Goal: Task Accomplishment & Management: Use online tool/utility

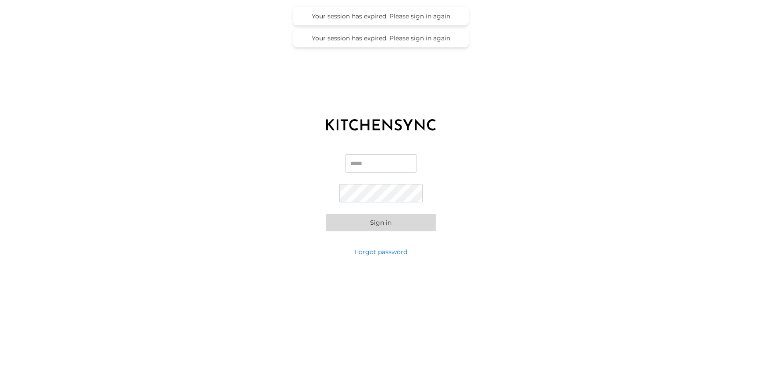
click at [366, 164] on input "Email" at bounding box center [380, 163] width 71 height 18
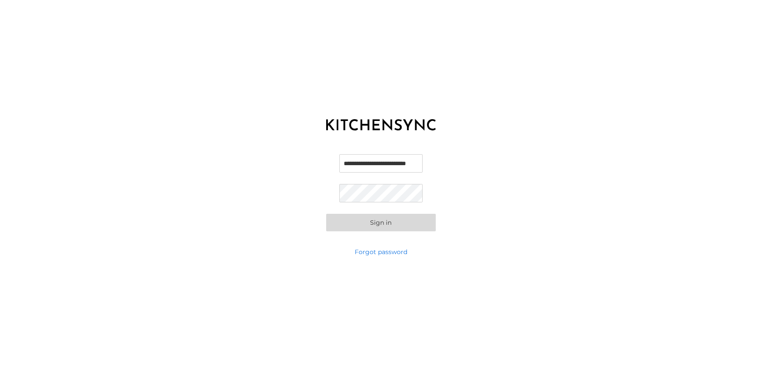
scroll to position [0, 25]
type input "**********"
click at [326, 214] on button "Sign in" at bounding box center [381, 223] width 110 height 18
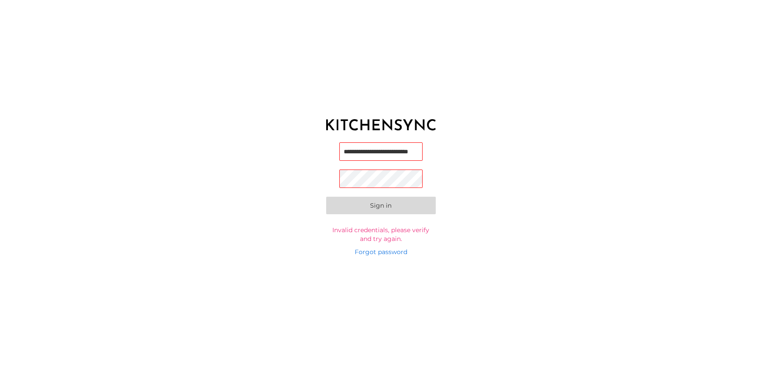
click at [368, 153] on input "**********" at bounding box center [381, 151] width 84 height 18
click at [514, 114] on div "**********" at bounding box center [381, 184] width 762 height 368
click at [326, 198] on button "Sign in" at bounding box center [381, 207] width 110 height 18
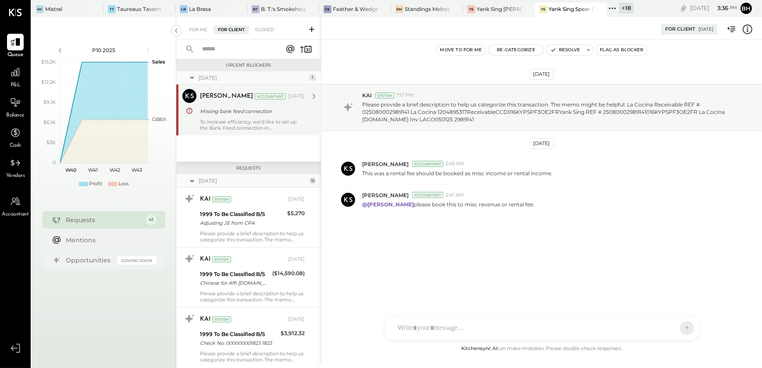
click at [246, 124] on div "To increase efficiency, we’d like to set up the Bank Feed connection in [GEOGRA…" at bounding box center [252, 125] width 105 height 12
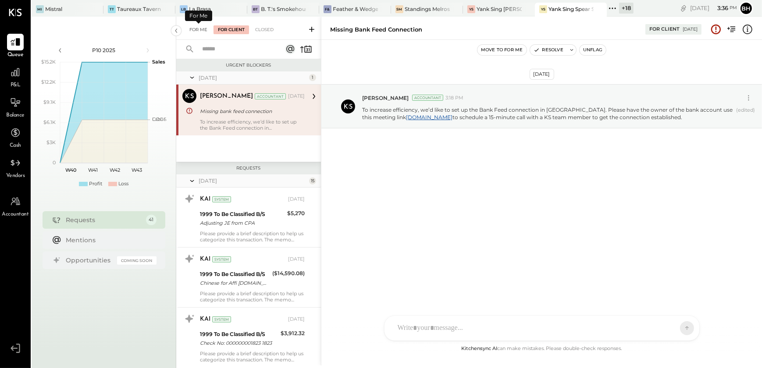
click at [199, 31] on div "For Me" at bounding box center [198, 29] width 27 height 9
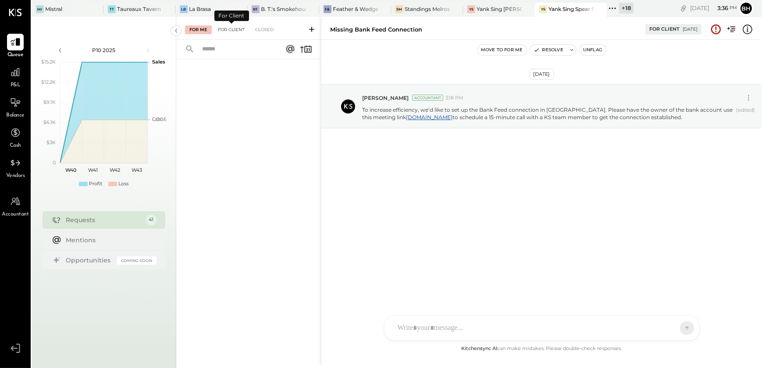
click at [231, 31] on div "For Client" at bounding box center [231, 29] width 36 height 9
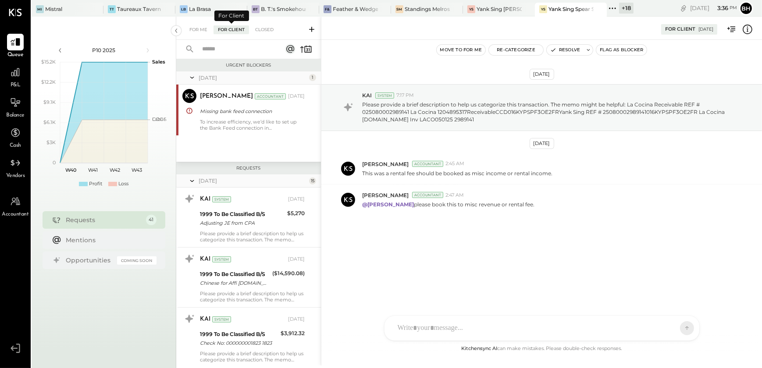
scroll to position [782, 0]
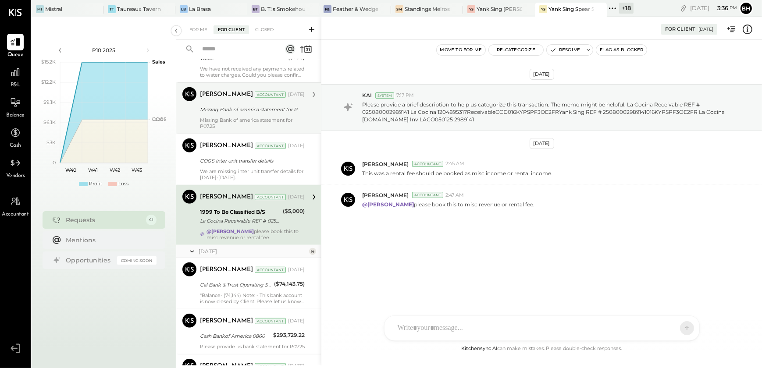
click at [253, 117] on div "Missing Bank of america statement for P07.25" at bounding box center [252, 123] width 105 height 12
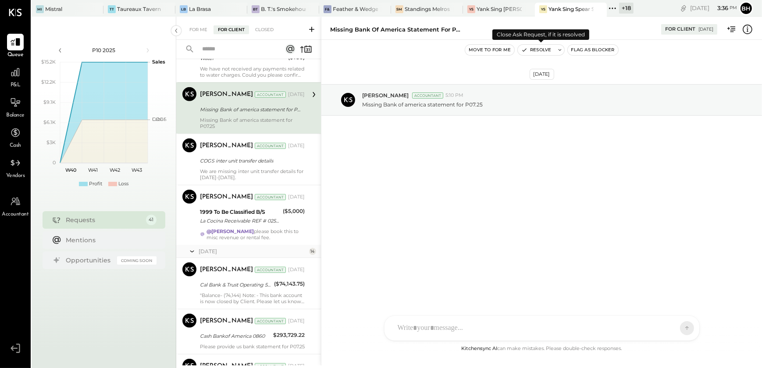
click at [530, 48] on button "Resolve" at bounding box center [536, 50] width 37 height 11
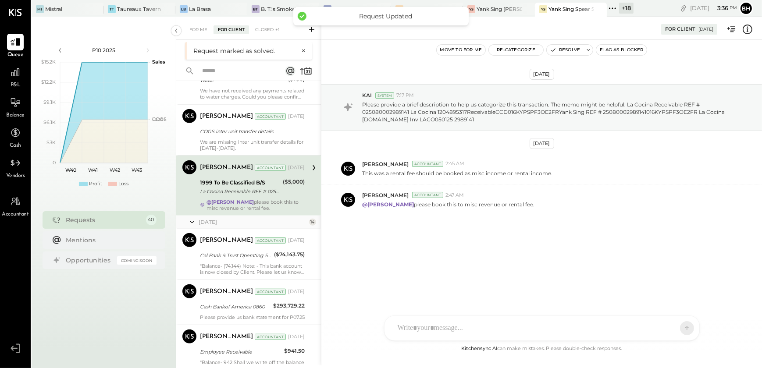
scroll to position [753, 0]
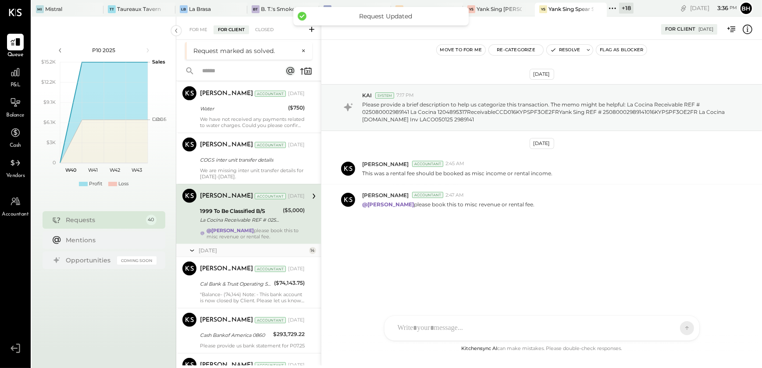
click at [310, 31] on icon at bounding box center [311, 29] width 9 height 9
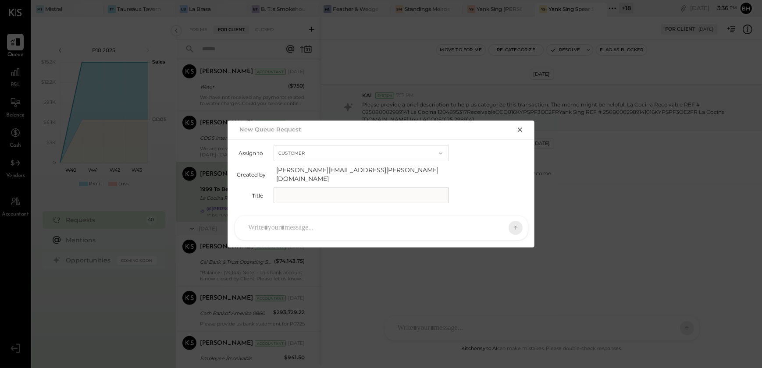
click at [516, 133] on button "button" at bounding box center [520, 130] width 12 height 10
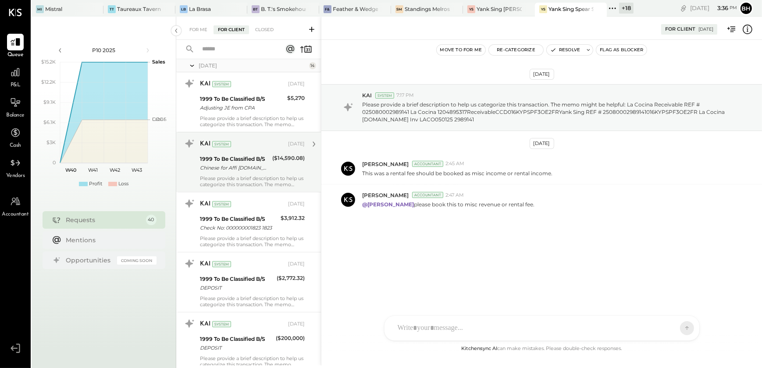
scroll to position [0, 0]
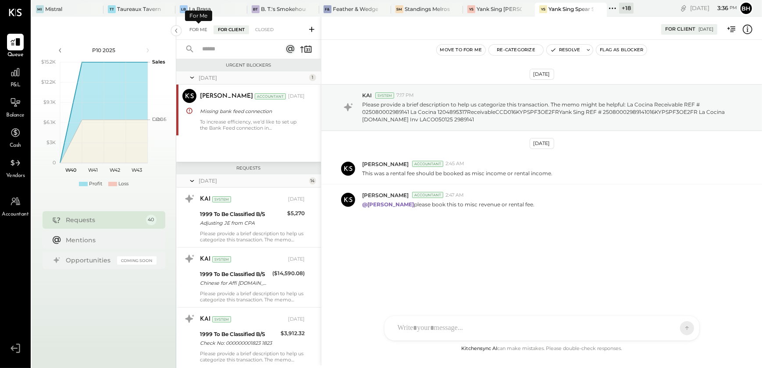
click at [194, 28] on div "For Me" at bounding box center [198, 29] width 27 height 9
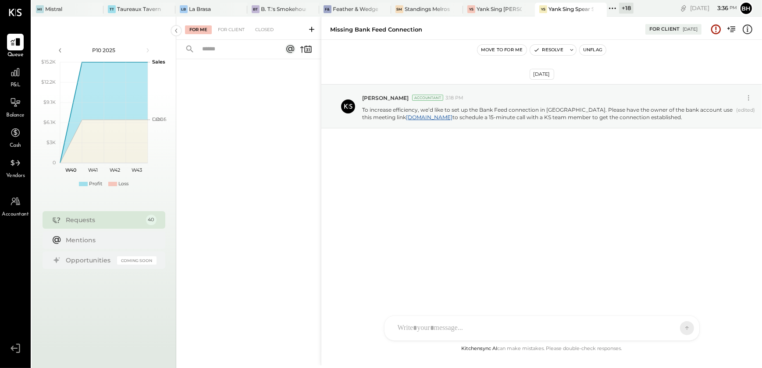
click at [313, 29] on icon at bounding box center [311, 29] width 9 height 9
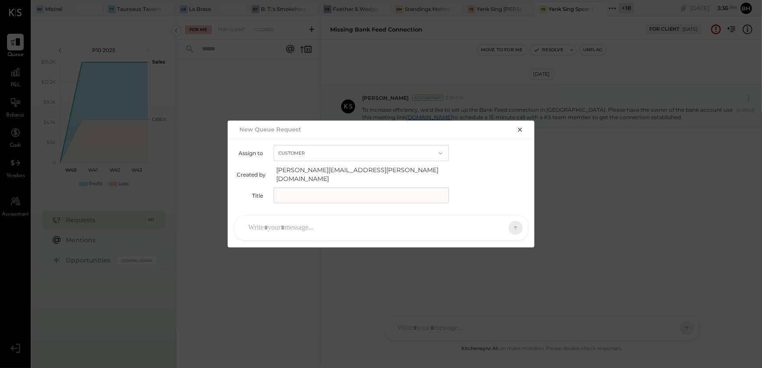
click at [295, 195] on input "text" at bounding box center [361, 196] width 175 height 16
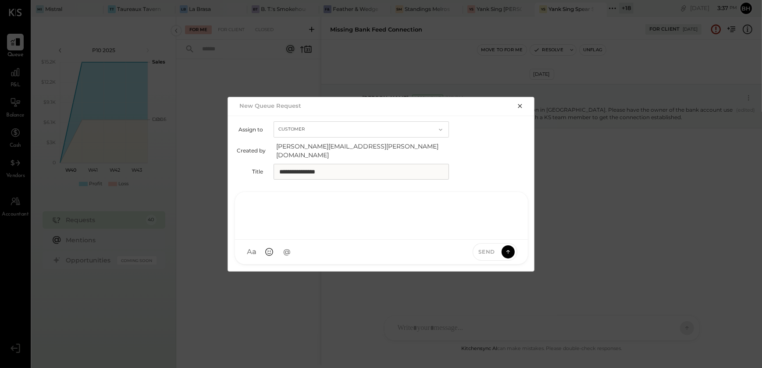
click at [284, 220] on div at bounding box center [381, 214] width 275 height 35
click at [319, 201] on div at bounding box center [381, 214] width 275 height 35
click at [278, 169] on input "**********" at bounding box center [361, 172] width 175 height 16
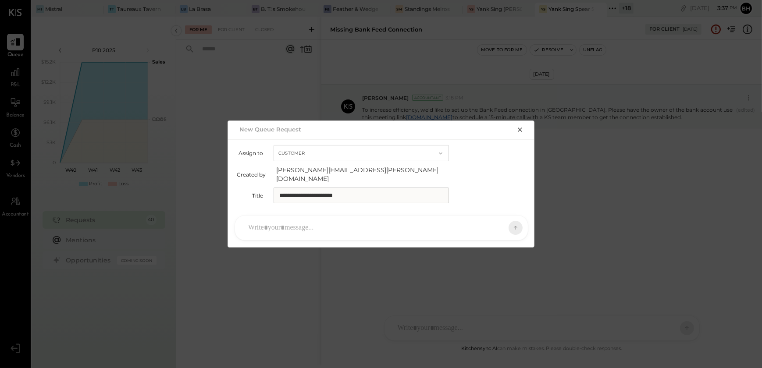
type input "**********"
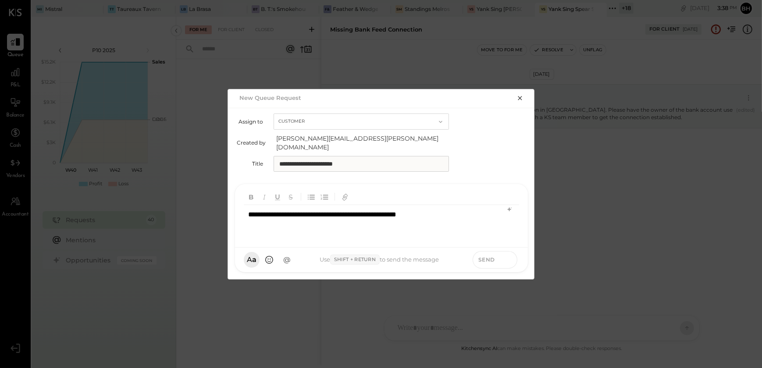
click at [503, 254] on button at bounding box center [508, 259] width 13 height 13
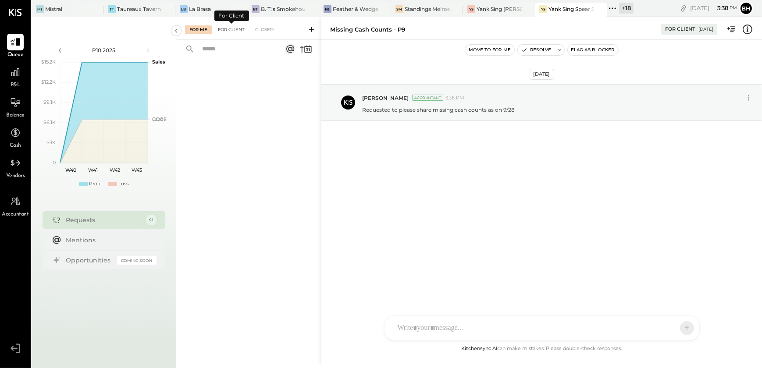
click at [239, 32] on div "For Client" at bounding box center [231, 29] width 36 height 9
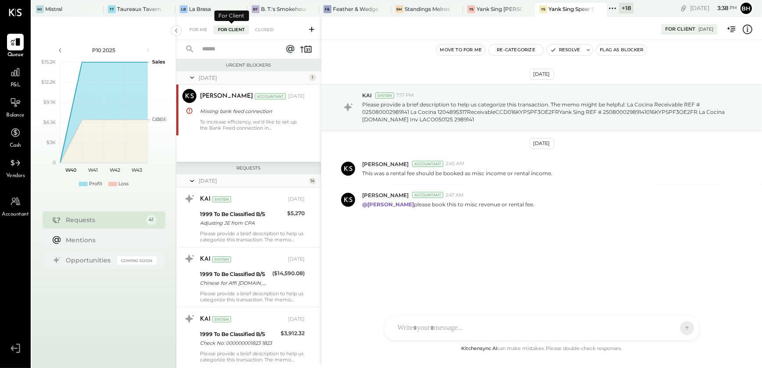
scroll to position [731, 0]
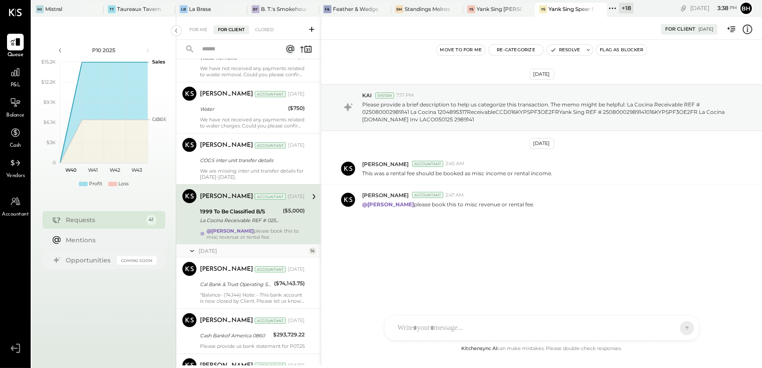
click at [205, 31] on div "For Me" at bounding box center [198, 29] width 27 height 9
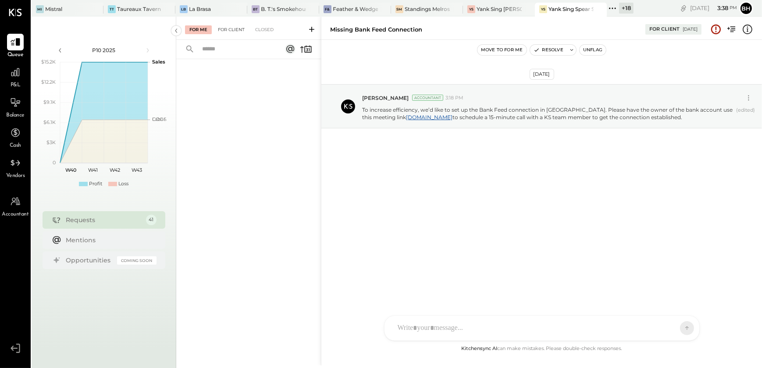
click at [234, 33] on div "For Client" at bounding box center [231, 29] width 36 height 9
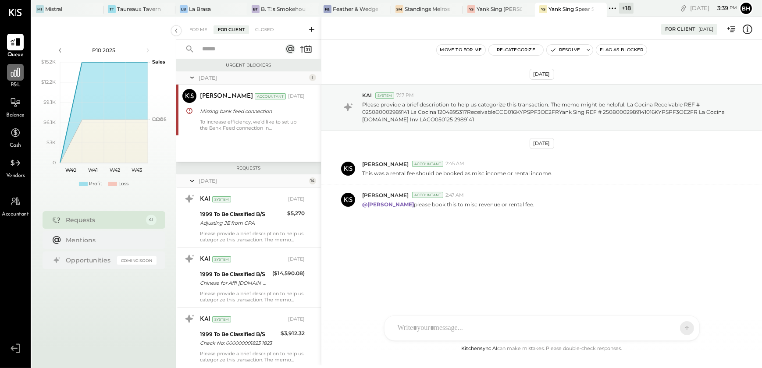
click at [18, 71] on icon at bounding box center [15, 72] width 11 height 11
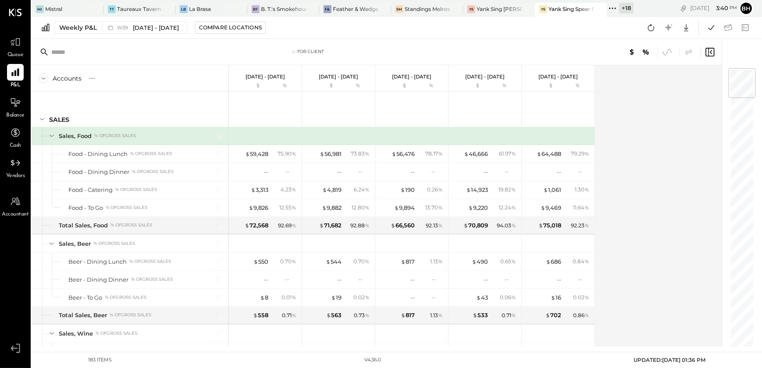
click at [8, 113] on span "Balance" at bounding box center [15, 116] width 18 height 8
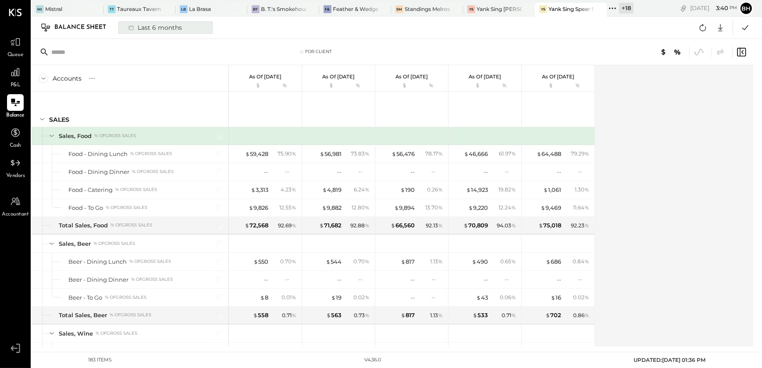
click at [165, 24] on div "Last 6 months" at bounding box center [154, 27] width 62 height 11
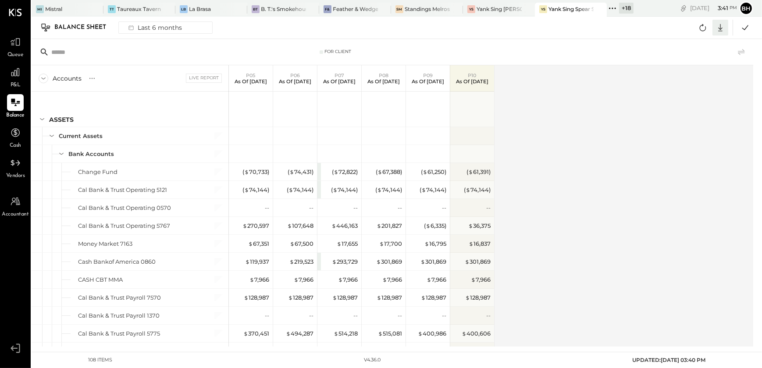
click at [718, 27] on icon at bounding box center [720, 27] width 11 height 11
drag, startPoint x: 688, startPoint y: 80, endPoint x: 687, endPoint y: 86, distance: 5.8
click at [688, 80] on div "Excel" at bounding box center [693, 79] width 70 height 18
click at [515, 92] on div "Accounts S GL Live Report P05 As of [DATE] P06 As of [DATE] P07 As of [DATE] P0…" at bounding box center [393, 205] width 723 height 281
click at [15, 51] on span "Queue" at bounding box center [15, 55] width 16 height 8
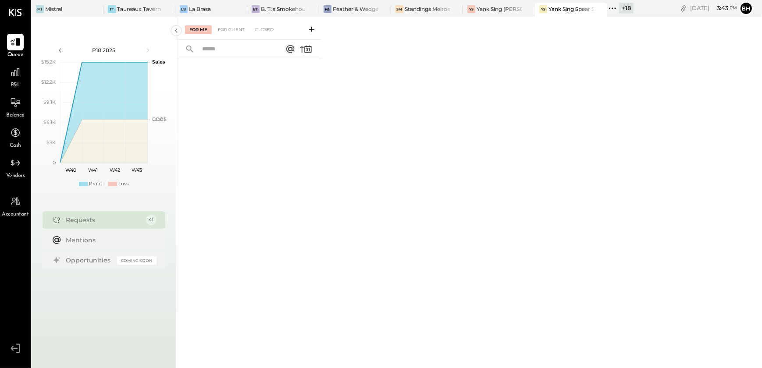
click at [232, 30] on div "For Client" at bounding box center [231, 29] width 36 height 9
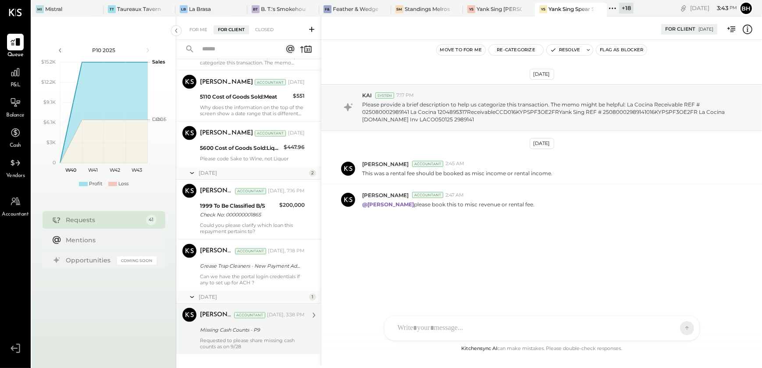
scroll to position [2079, 0]
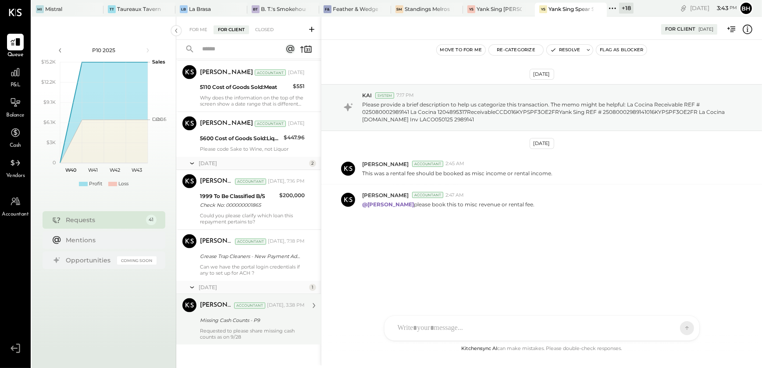
click at [253, 328] on div "Requested to please share missing cash counts as on 9/28" at bounding box center [252, 334] width 105 height 12
